Goal: Find specific page/section

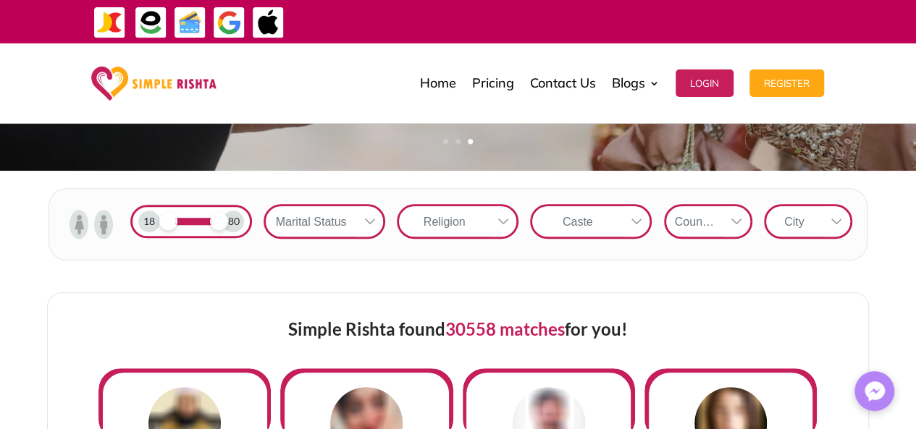
scroll to position [442, 0]
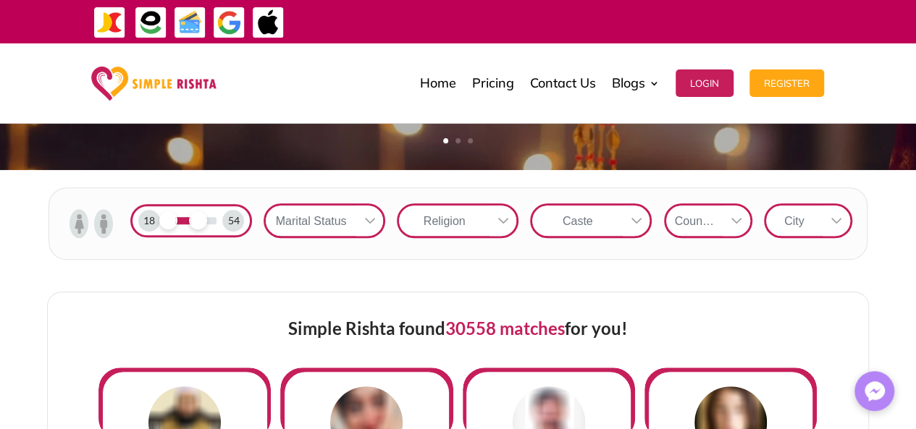
drag, startPoint x: 219, startPoint y: 221, endPoint x: 196, endPoint y: 224, distance: 23.5
click at [196, 224] on span at bounding box center [198, 220] width 18 height 18
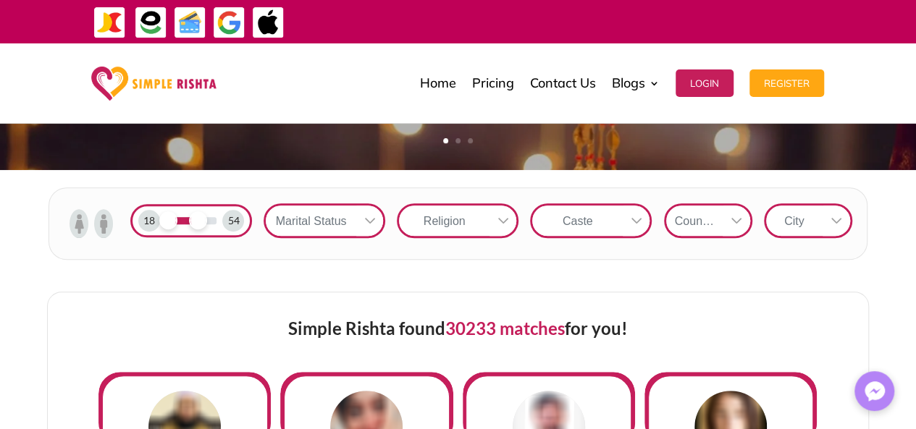
click at [368, 217] on icon at bounding box center [370, 221] width 12 height 12
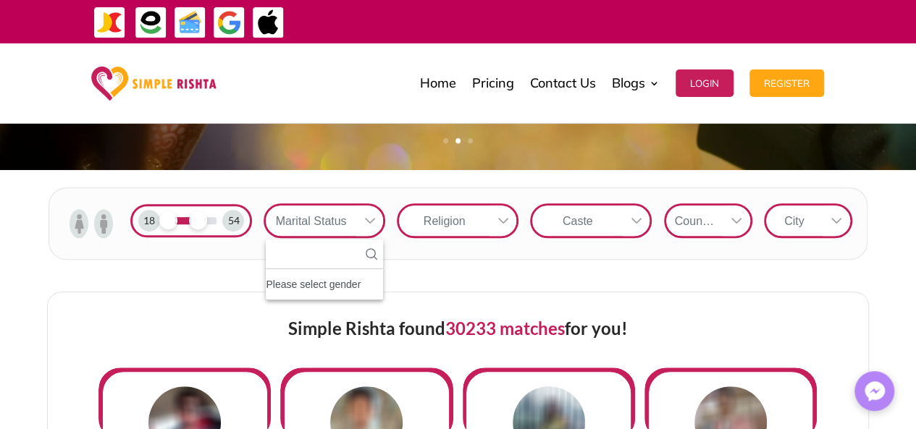
click at [736, 214] on div at bounding box center [737, 221] width 28 height 30
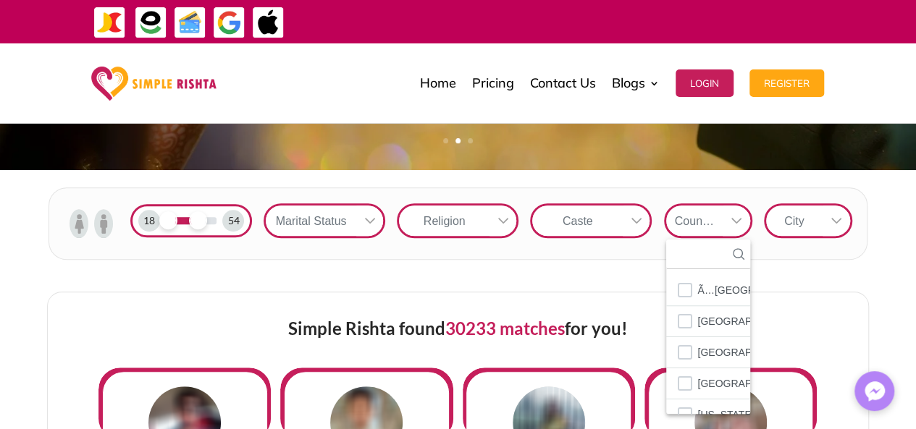
click at [840, 218] on icon at bounding box center [836, 221] width 10 height 6
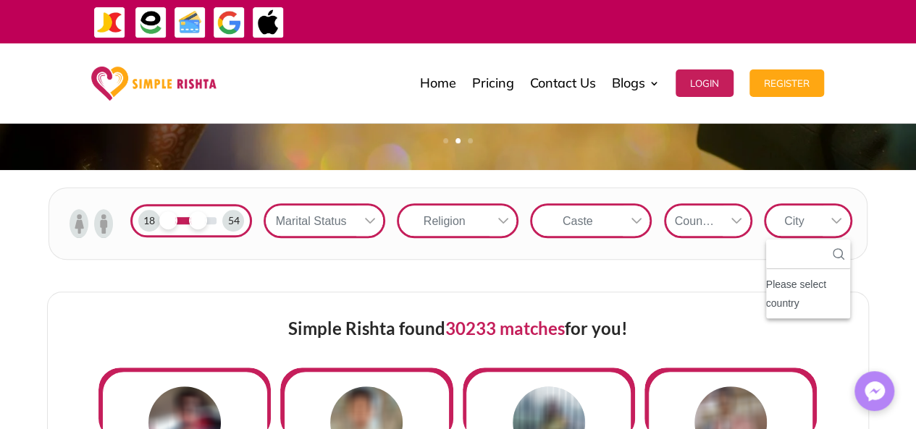
click at [497, 221] on icon at bounding box center [503, 221] width 12 height 12
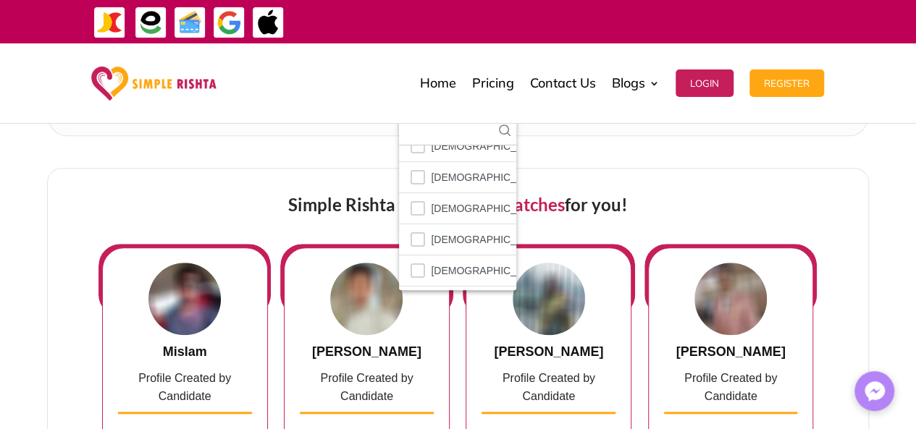
scroll to position [67, 0]
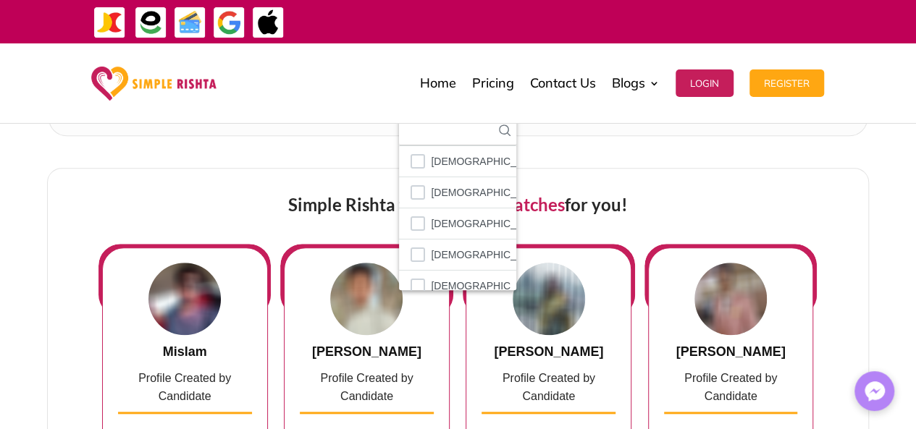
click at [770, 204] on div "Simple Rishta found 30233 matches for you!" at bounding box center [457, 206] width 719 height 75
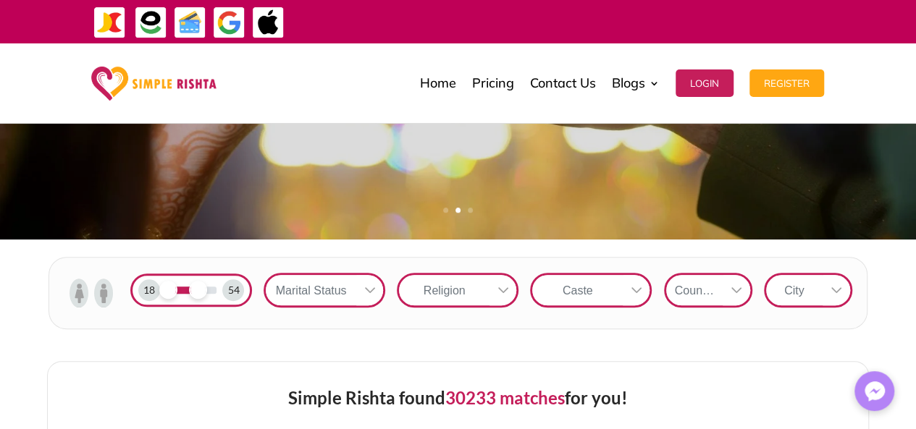
scroll to position [371, 0]
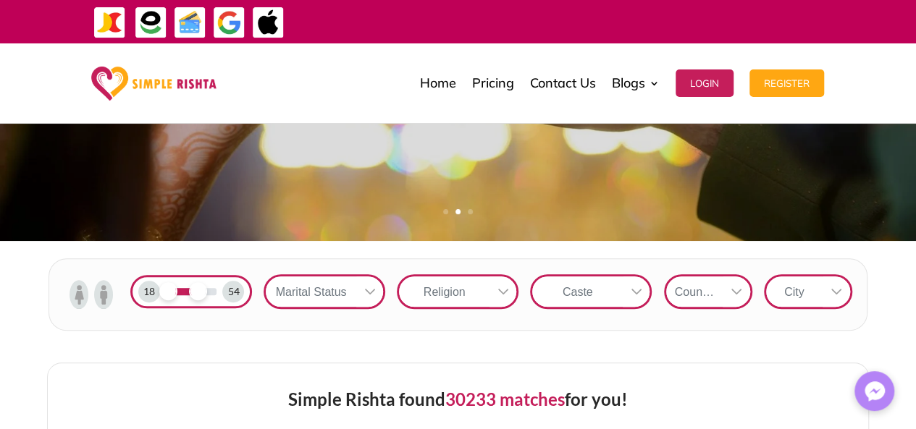
click at [635, 286] on icon at bounding box center [637, 292] width 12 height 12
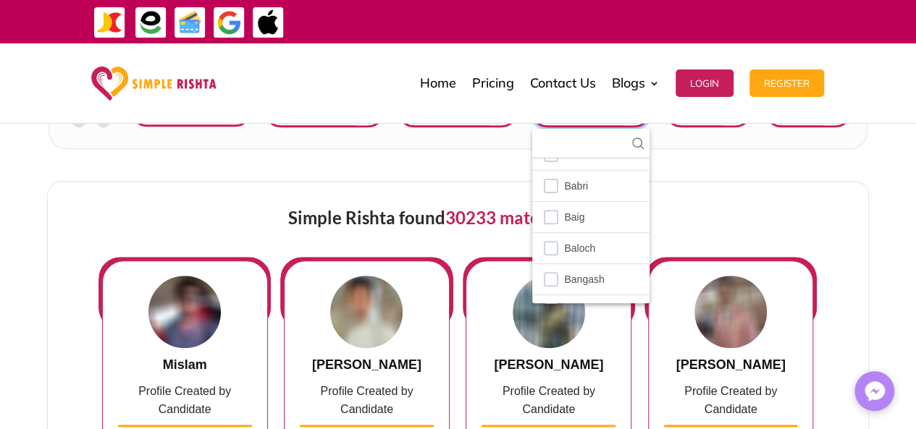
scroll to position [554, 0]
click at [222, 213] on div "Simple Rishta found 30233 matches for you!" at bounding box center [457, 218] width 719 height 75
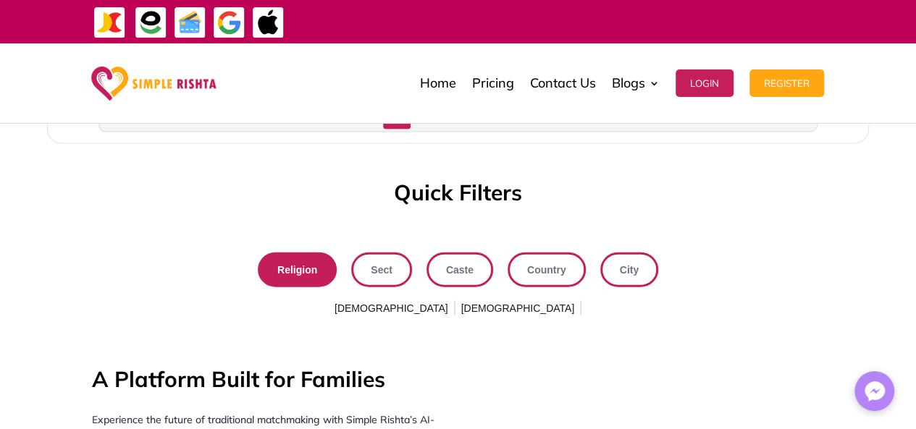
scroll to position [1491, 0]
click at [390, 260] on span "Sect" at bounding box center [382, 269] width 22 height 19
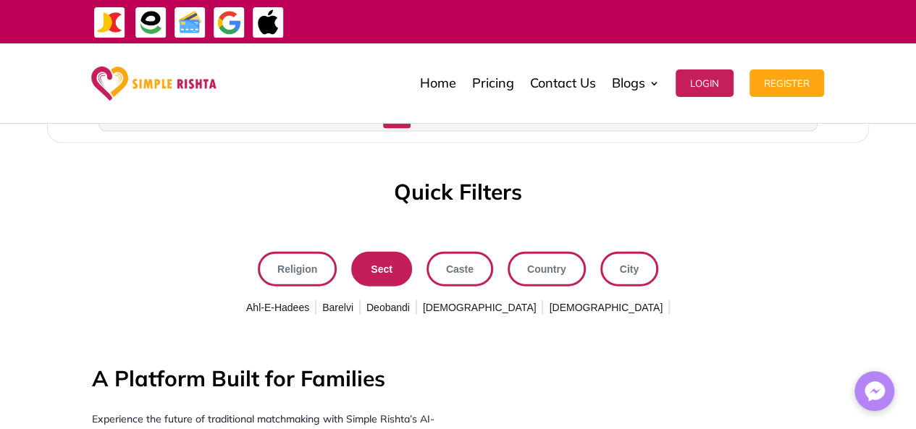
click at [456, 260] on span "Caste" at bounding box center [460, 269] width 28 height 19
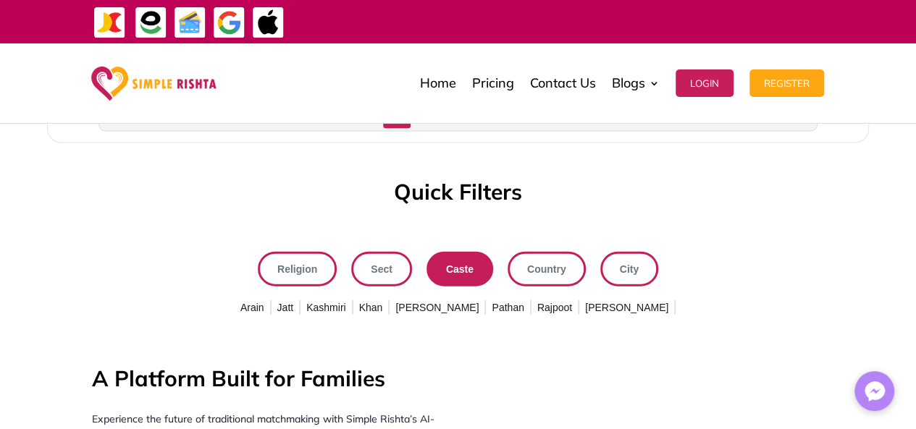
click at [532, 260] on span "Country" at bounding box center [546, 269] width 39 height 19
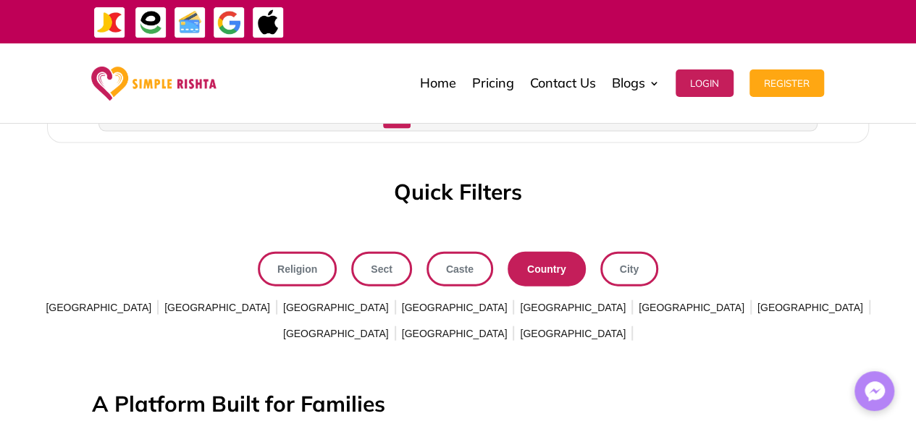
click at [624, 260] on span "City" at bounding box center [629, 269] width 19 height 19
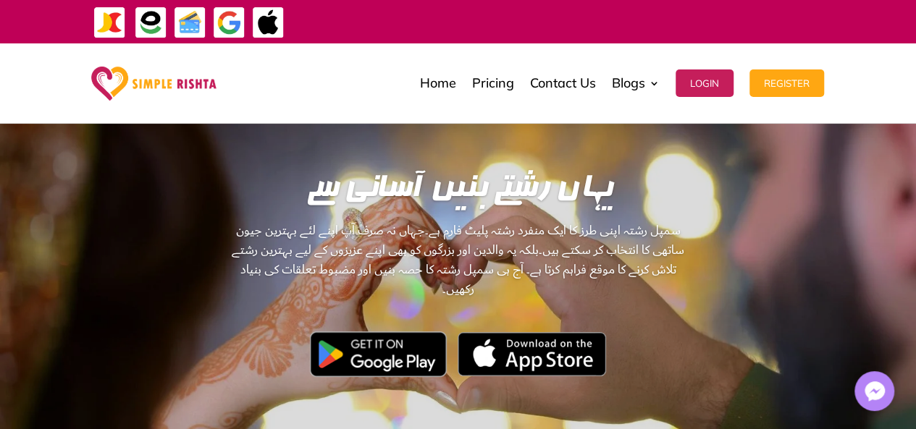
scroll to position [0, 0]
